Goal: Navigation & Orientation: Find specific page/section

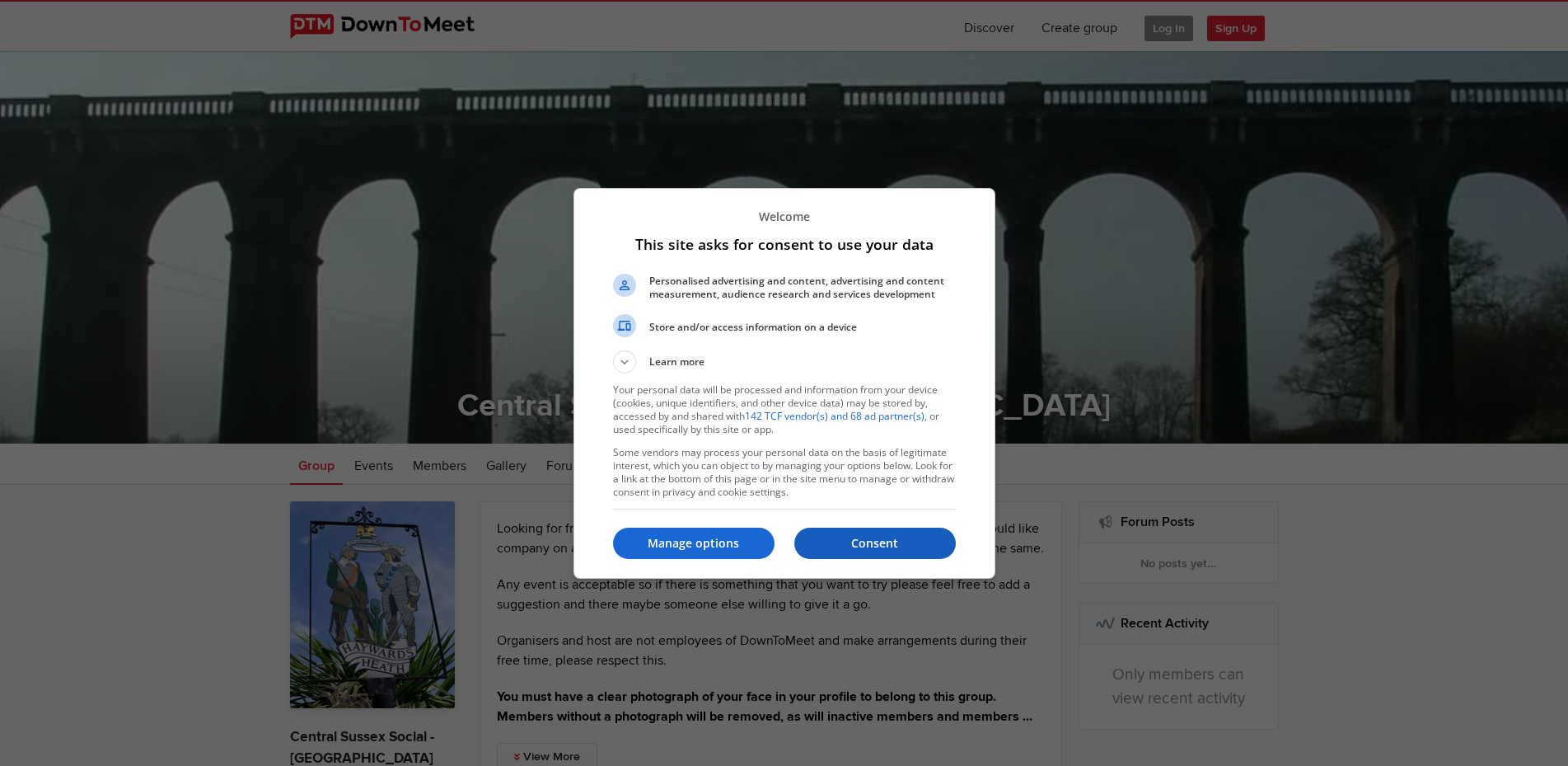
click at [884, 537] on p "Consent" at bounding box center [876, 544] width 162 height 17
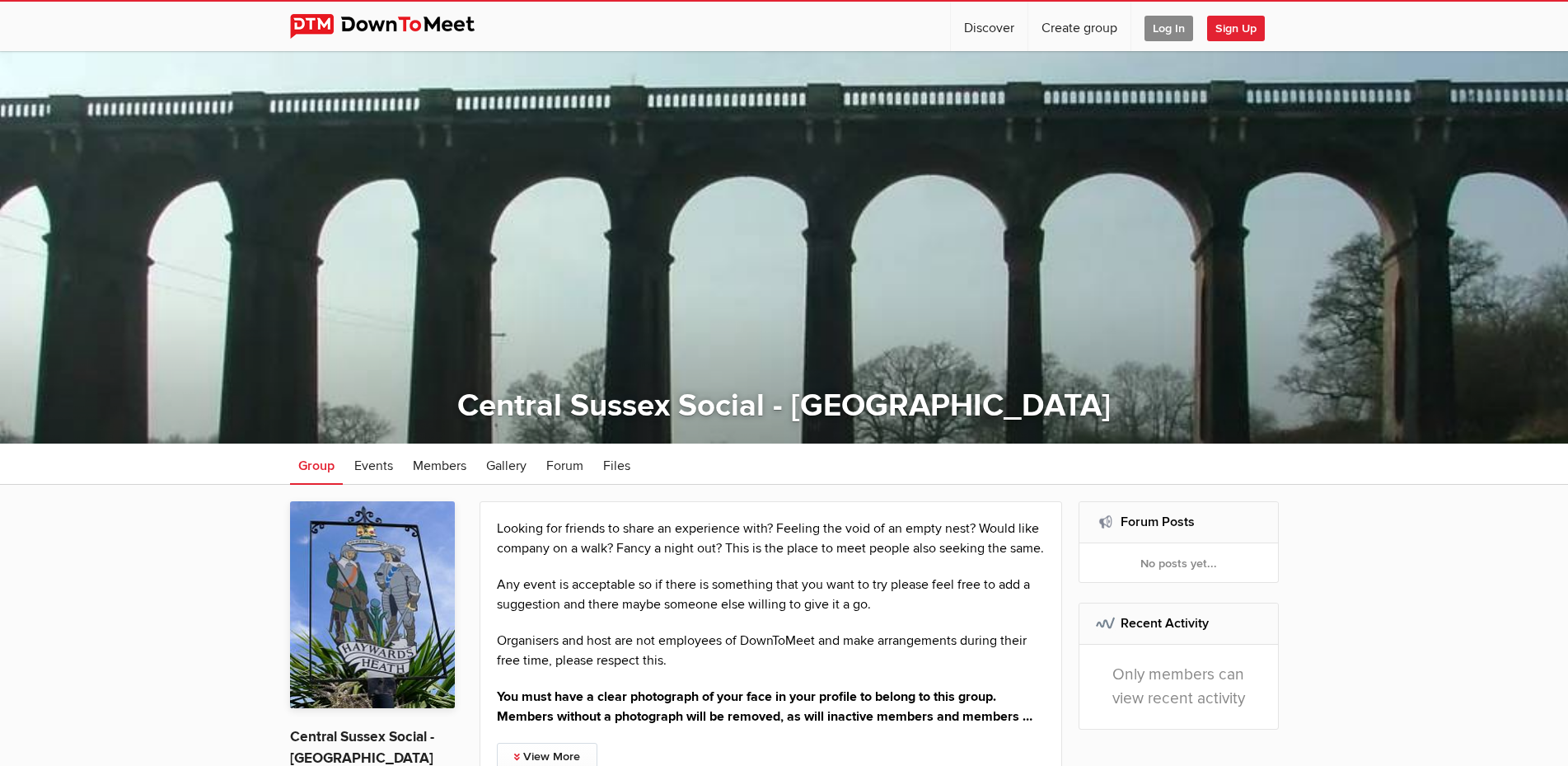
click at [1173, 22] on span "Log In" at bounding box center [1169, 28] width 49 height 25
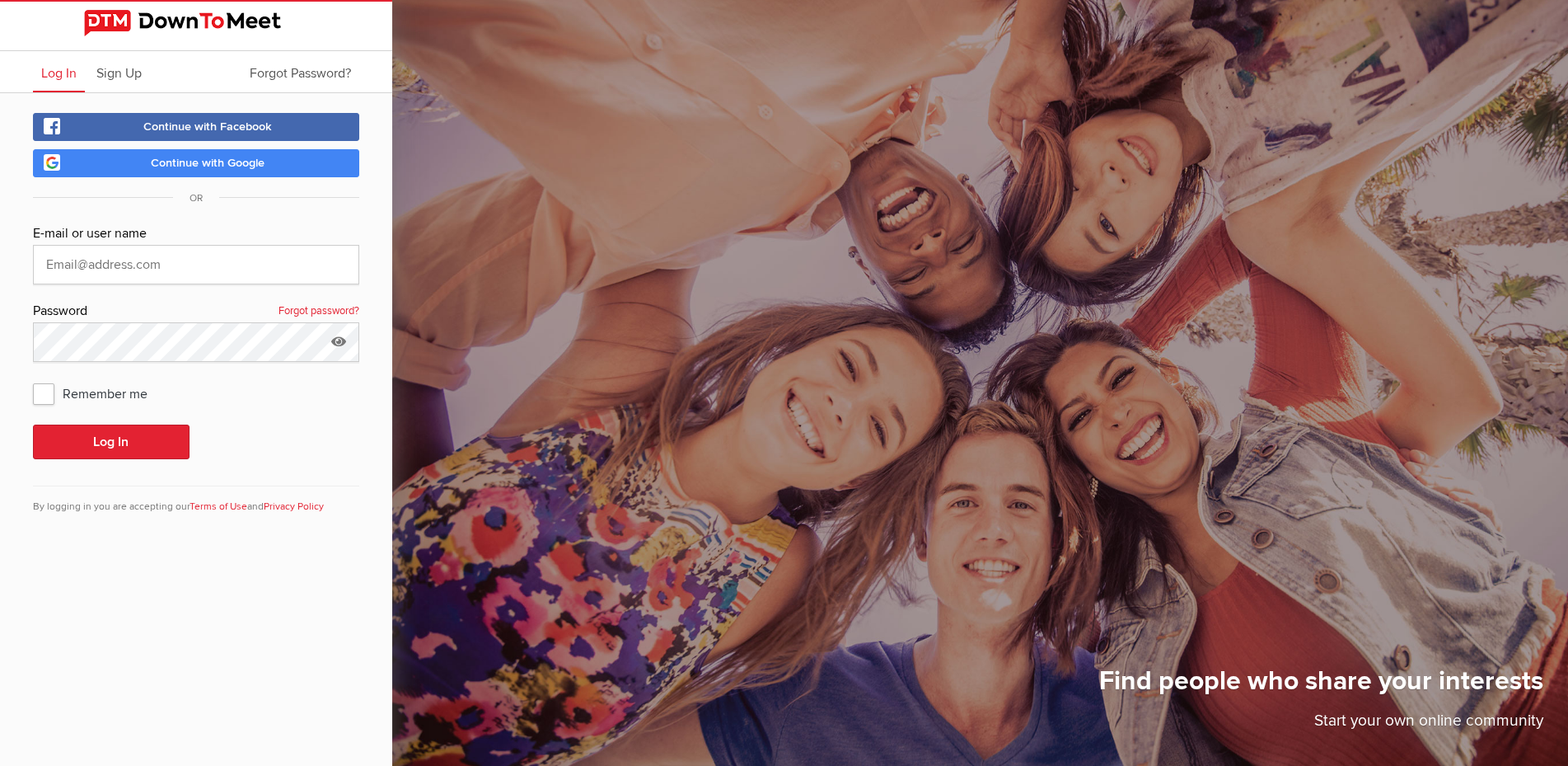
type input "[PERSON_NAME][EMAIL_ADDRESS][DOMAIN_NAME]"
click at [119, 440] on button "Log In" at bounding box center [111, 441] width 156 height 35
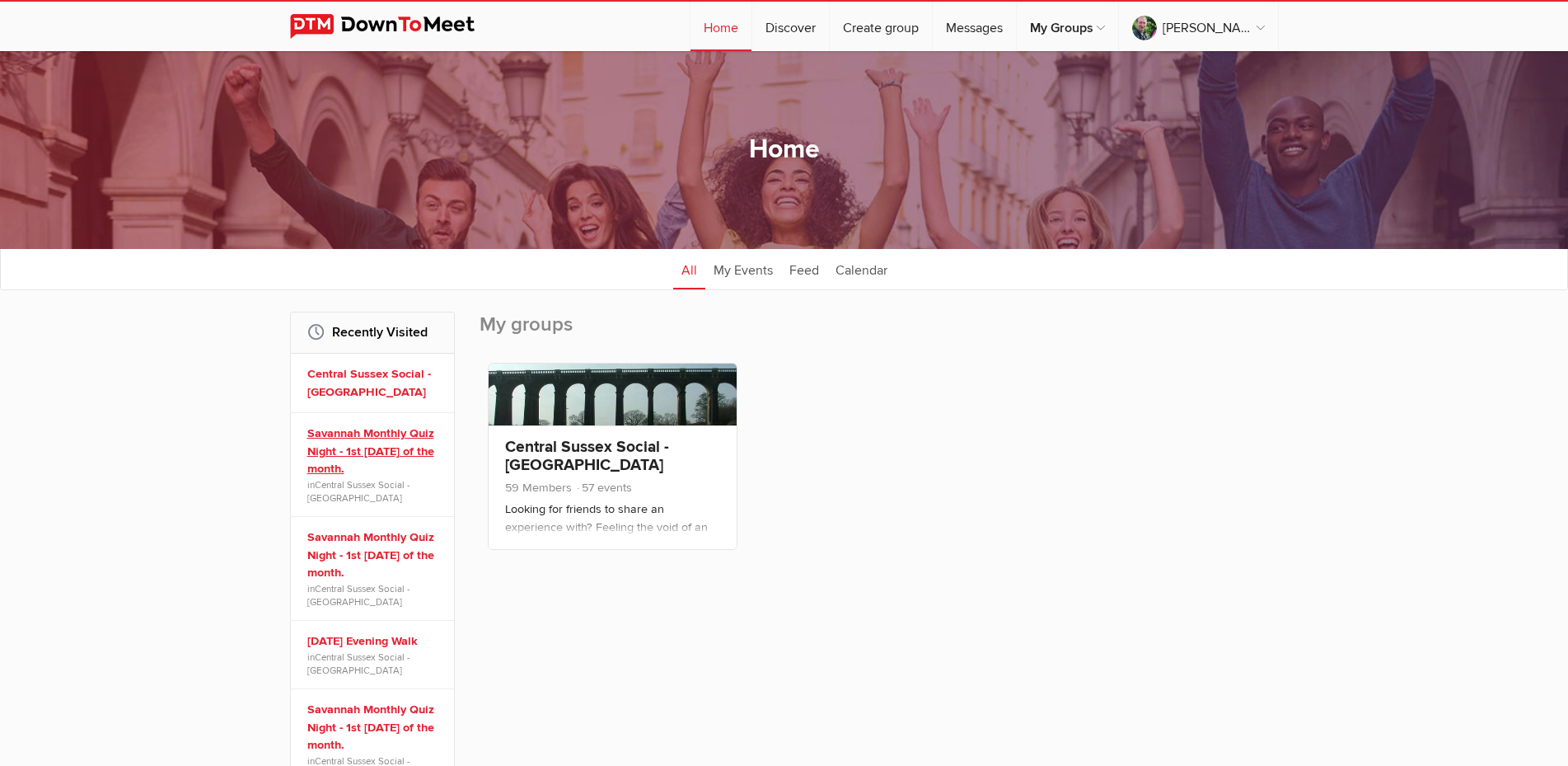
click at [389, 449] on link "Savannah Monthly Quiz Night - 1st [DATE] of the month." at bounding box center [375, 451] width 135 height 54
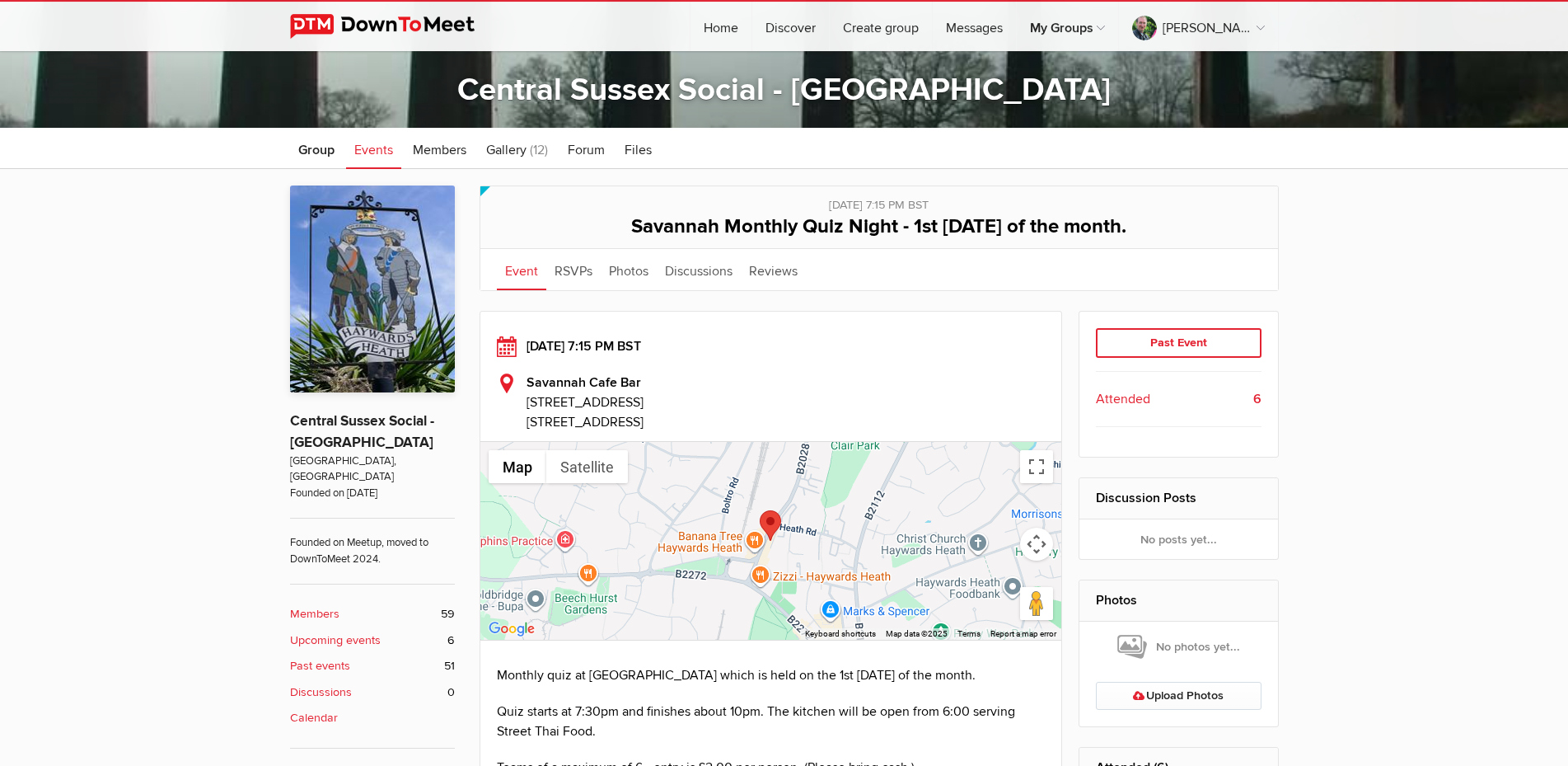
scroll to position [336, 0]
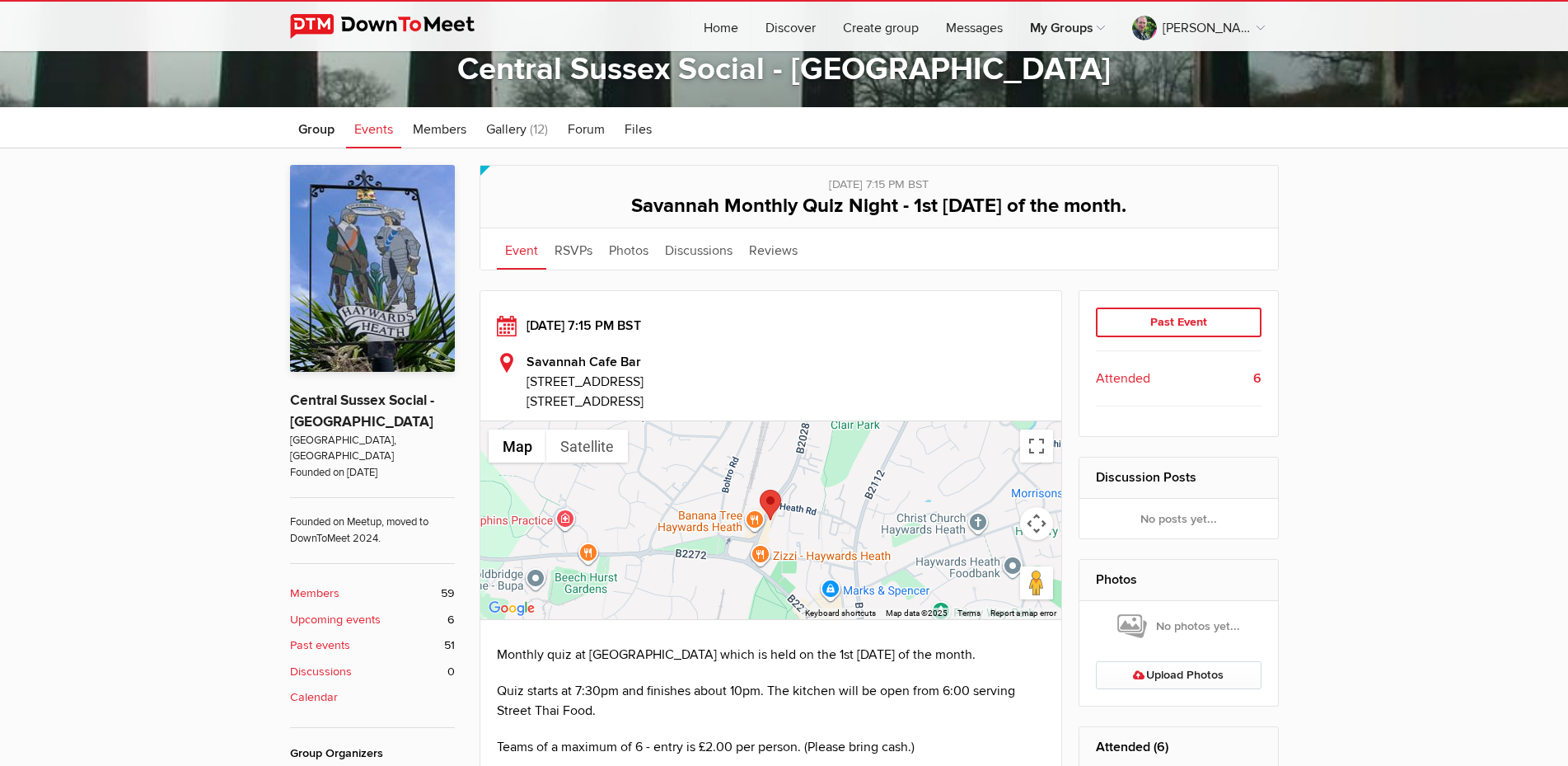
click at [360, 611] on b "Upcoming events" at bounding box center [335, 619] width 90 height 18
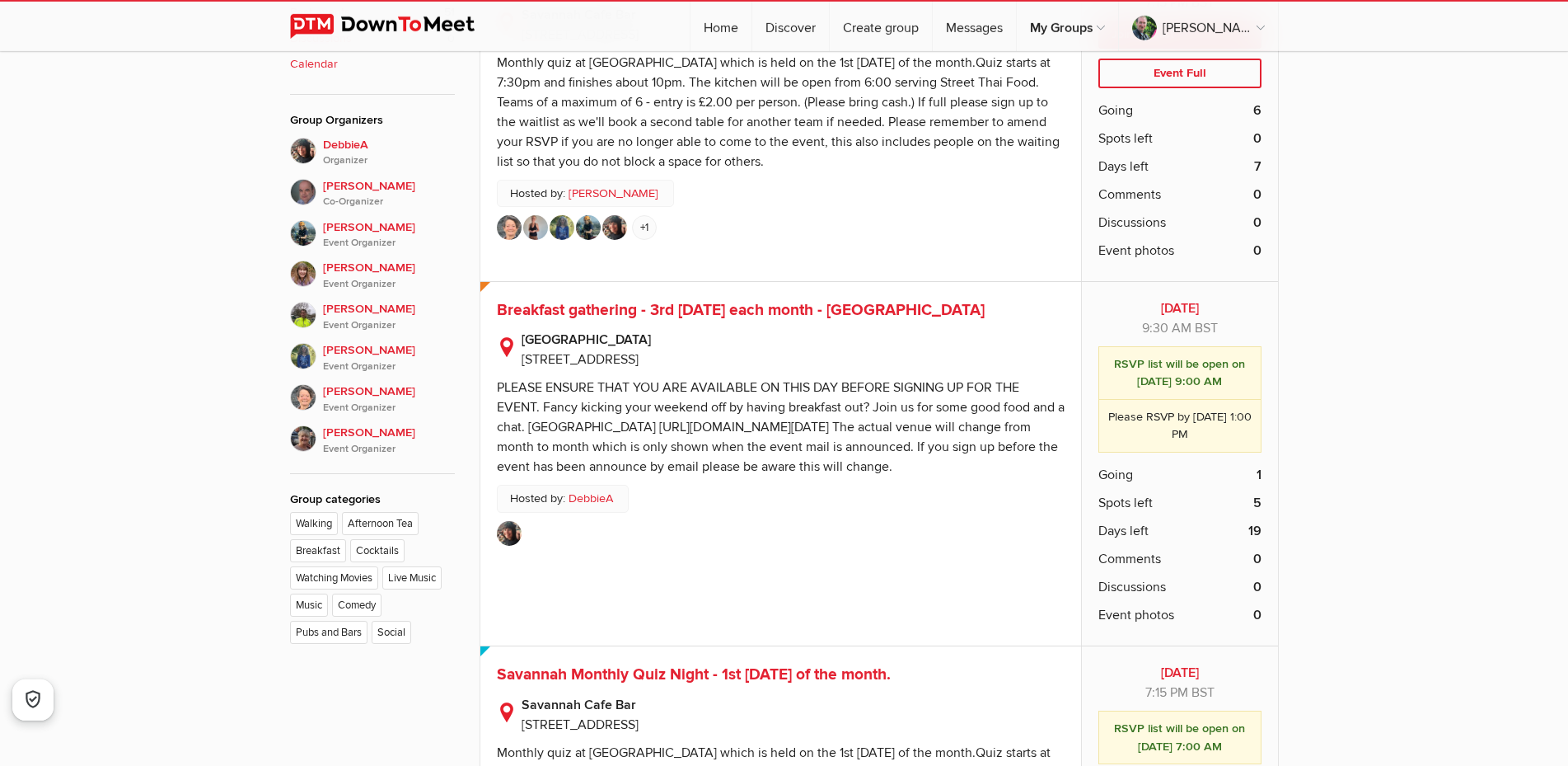
scroll to position [841, 0]
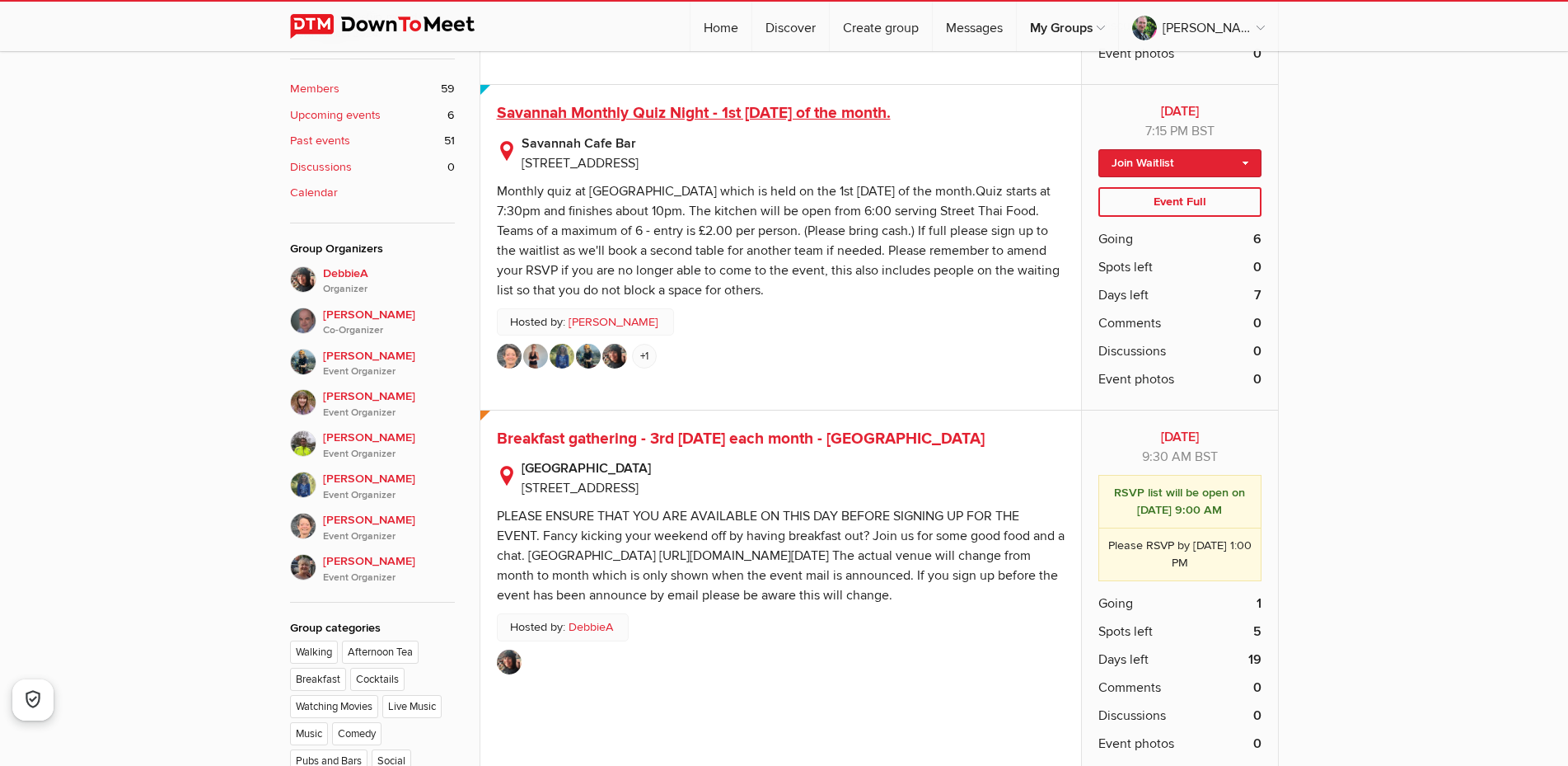
click at [771, 109] on span "Savannah Monthly Quiz Night - 1st [DATE] of the month." at bounding box center [693, 113] width 394 height 20
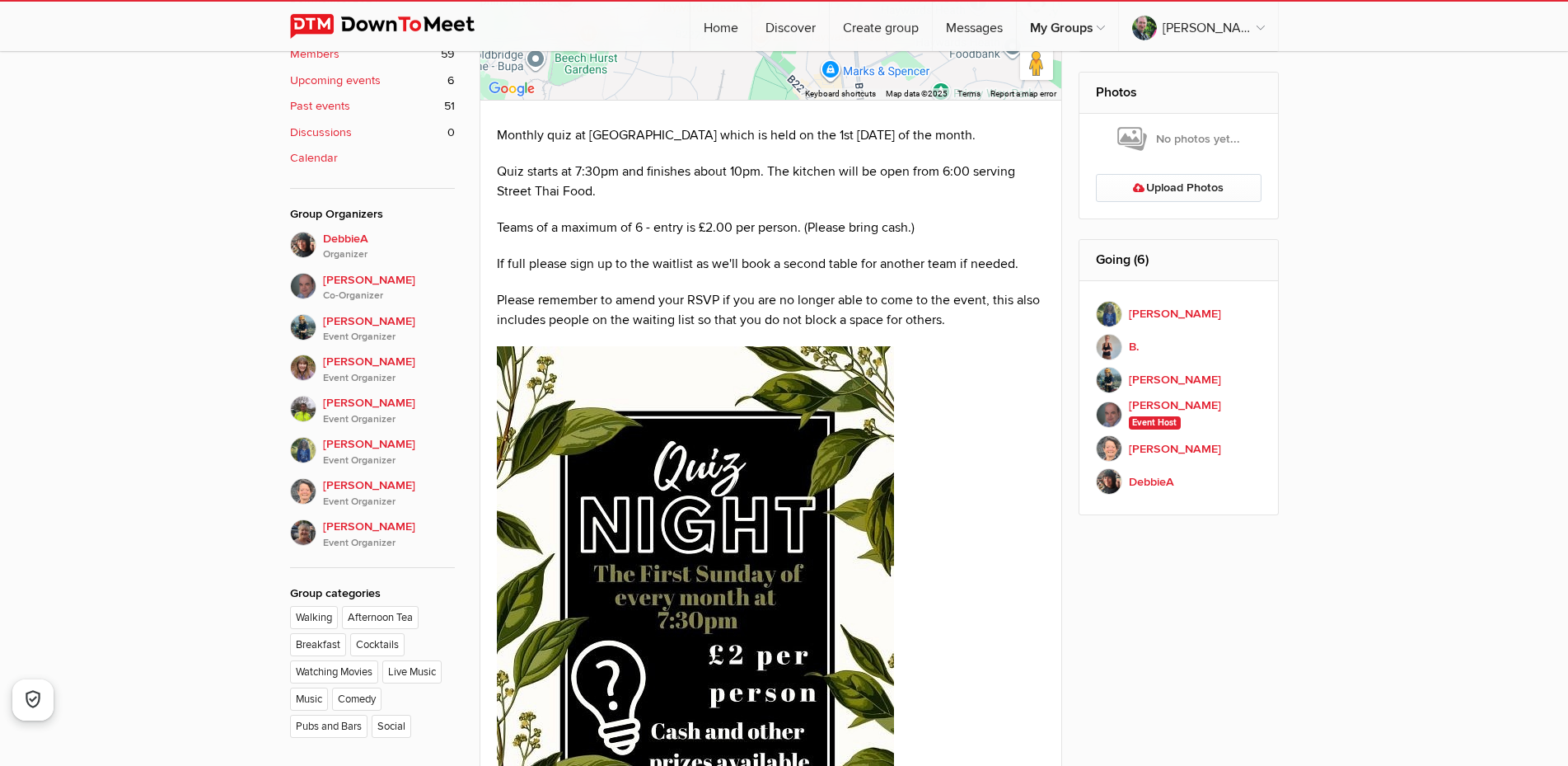
scroll to position [925, 0]
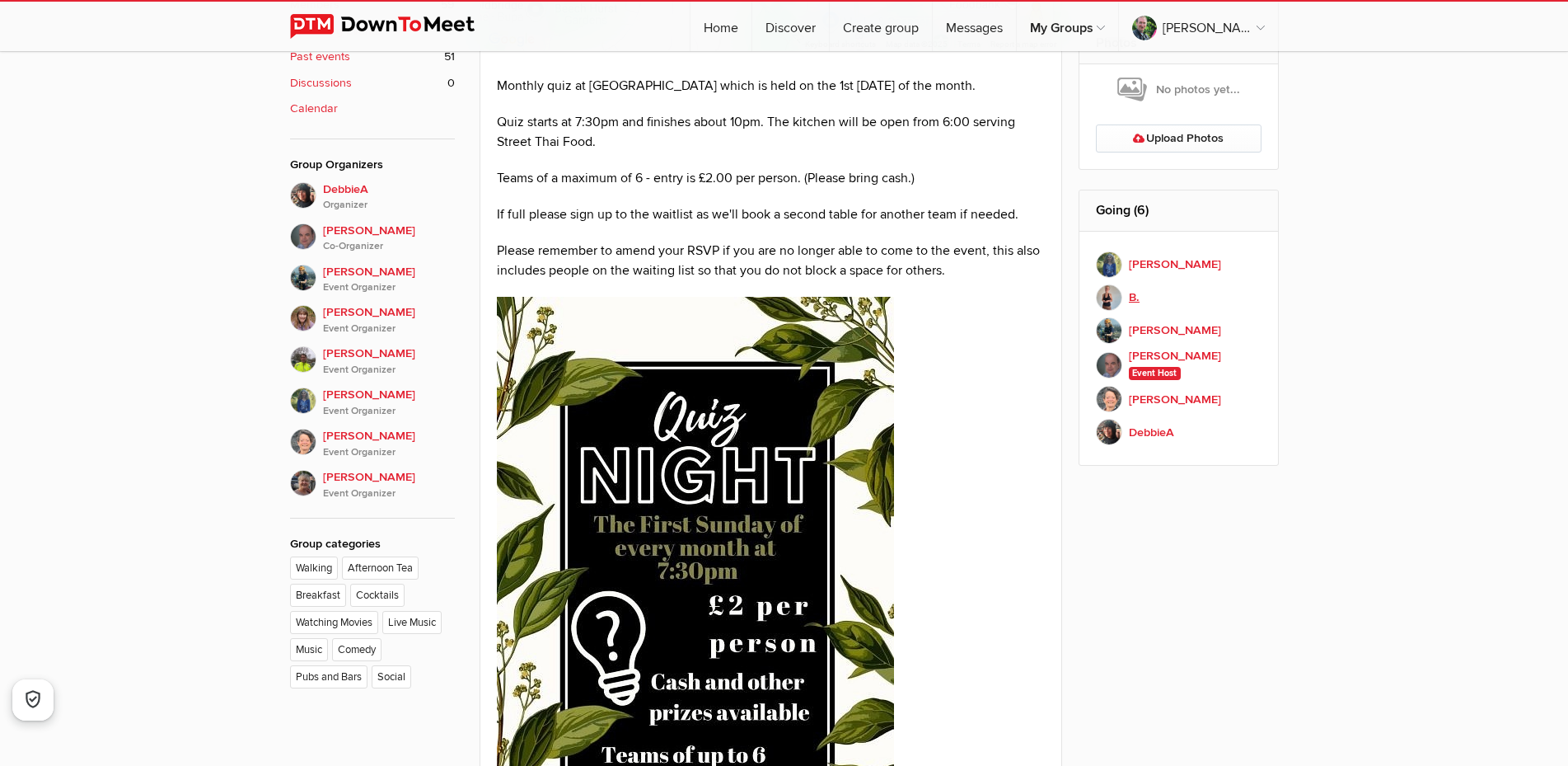
click at [1132, 296] on b "B." at bounding box center [1133, 297] width 10 height 18
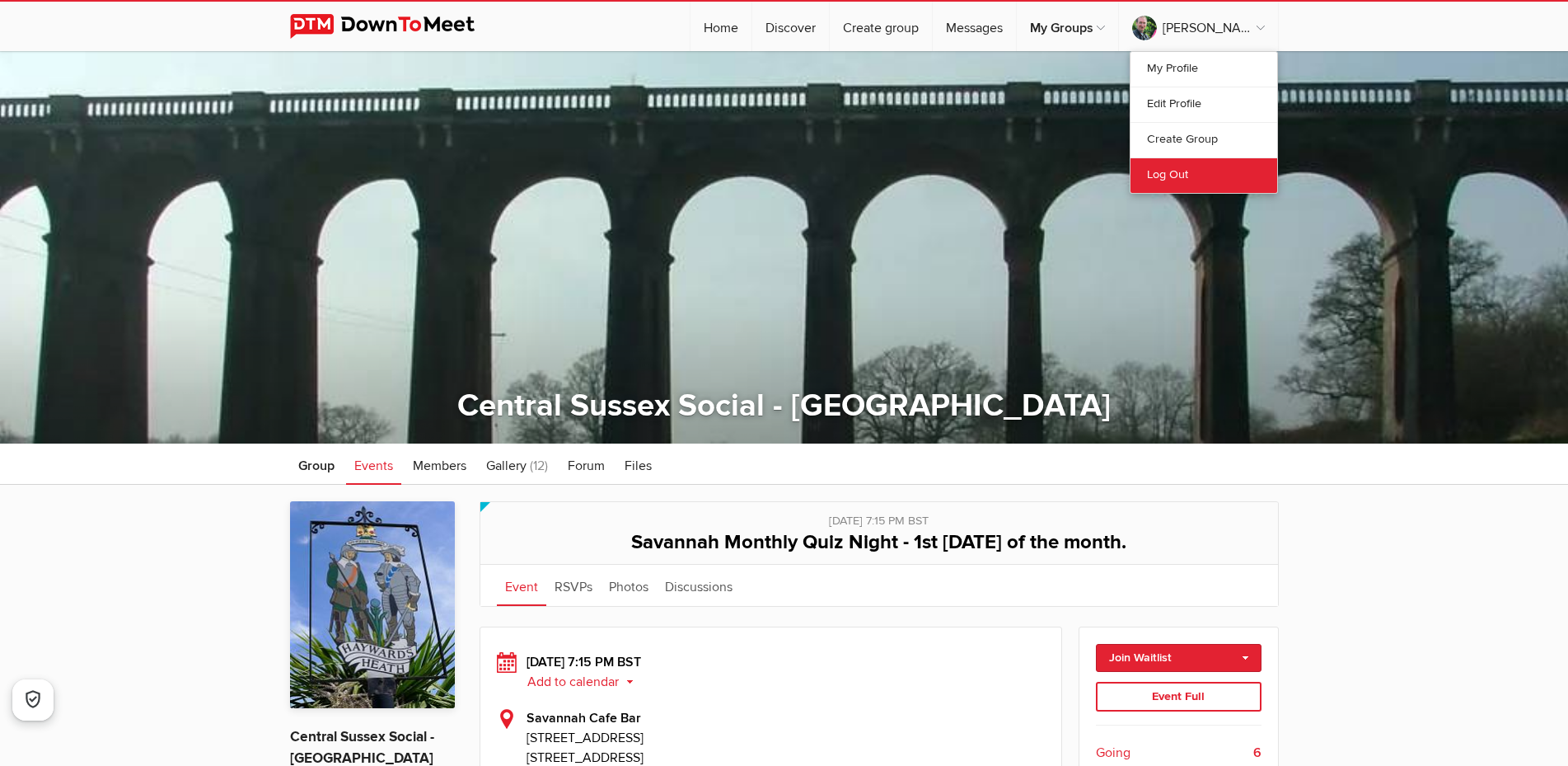
click at [1179, 173] on link "Log Out" at bounding box center [1204, 175] width 147 height 36
